Goal: Task Accomplishment & Management: Complete application form

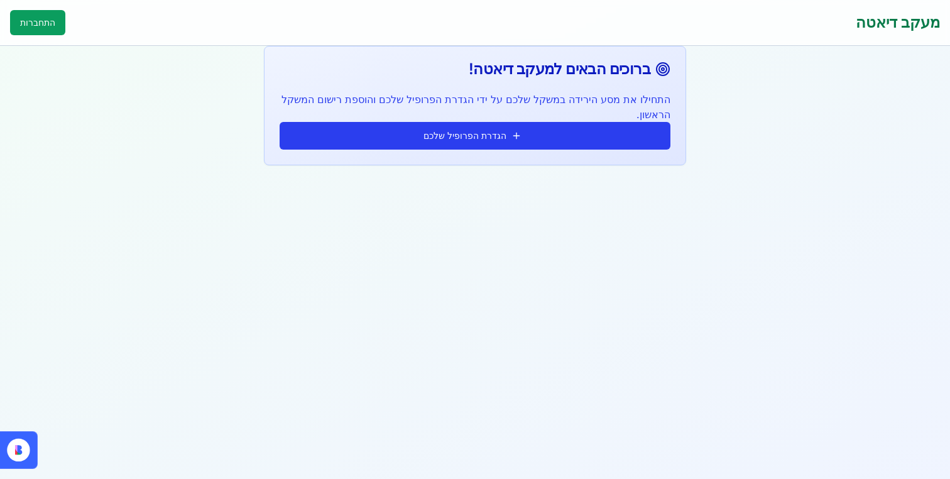
click at [455, 143] on button "הגדרת הפרופיל שלכם" at bounding box center [475, 136] width 391 height 28
